Goal: Task Accomplishment & Management: Manage account settings

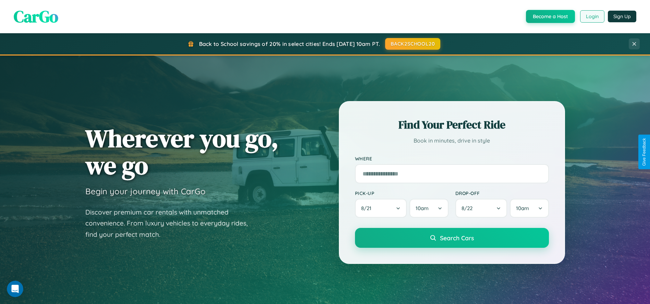
click at [591, 16] on button "Login" at bounding box center [592, 16] width 24 height 12
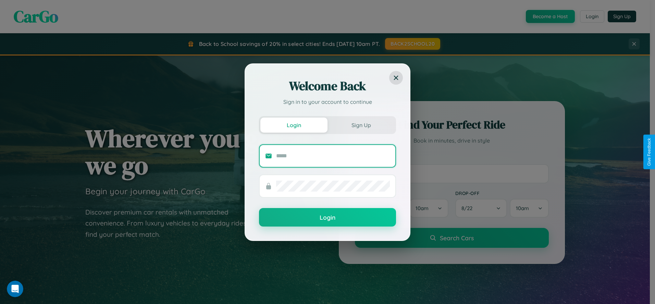
click at [333, 155] on input "text" at bounding box center [333, 155] width 114 height 11
type input "**********"
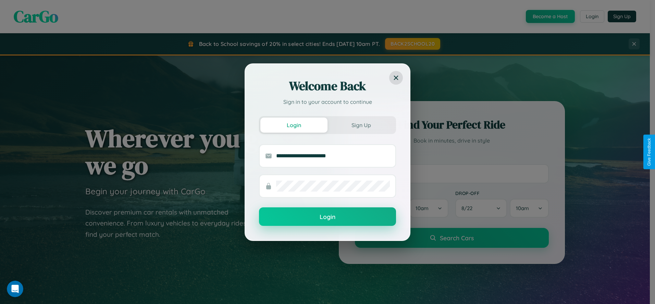
click at [327, 217] on button "Login" at bounding box center [327, 216] width 137 height 18
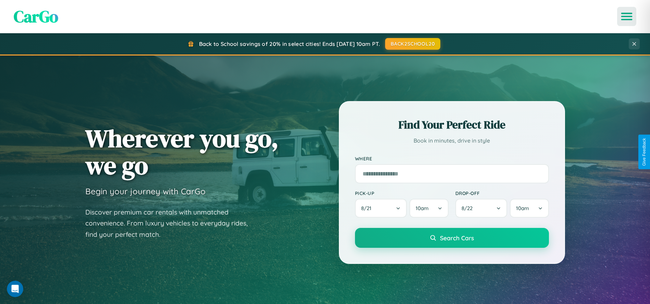
click at [626, 16] on icon "Open menu" at bounding box center [626, 16] width 10 height 6
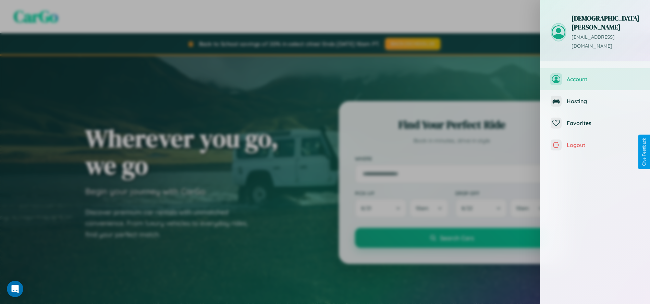
click at [595, 76] on span "Account" at bounding box center [602, 79] width 73 height 7
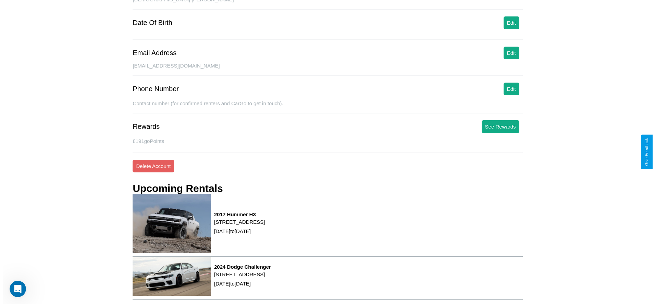
scroll to position [92, 0]
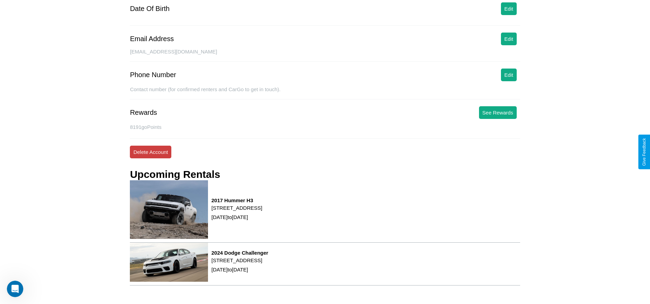
click at [150, 152] on button "Delete Account" at bounding box center [150, 152] width 41 height 13
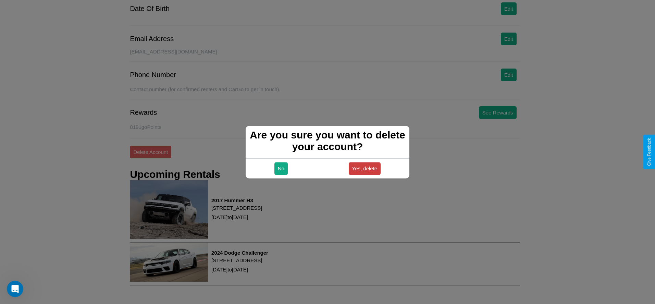
click at [364, 168] on button "Yes, delete" at bounding box center [365, 168] width 32 height 13
